Goal: Task Accomplishment & Management: Manage account settings

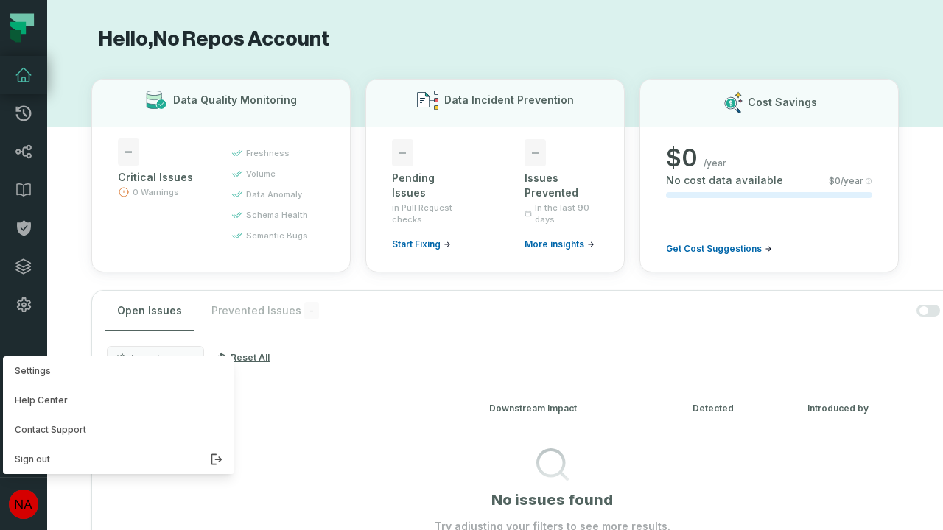
click at [115, 371] on button "Settings" at bounding box center [118, 370] width 231 height 29
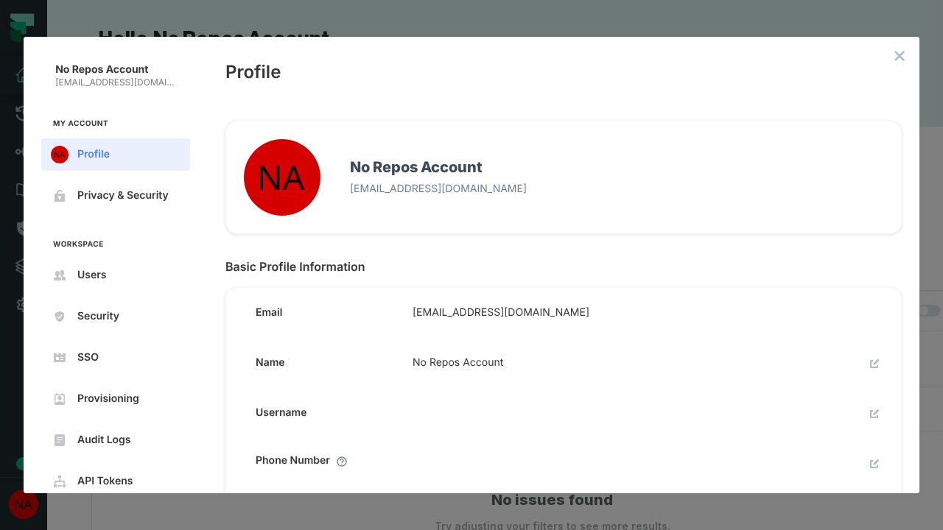
click at [899, 56] on icon "close admin-box" at bounding box center [900, 57] width 10 height 10
